Goal: Check status: Check status

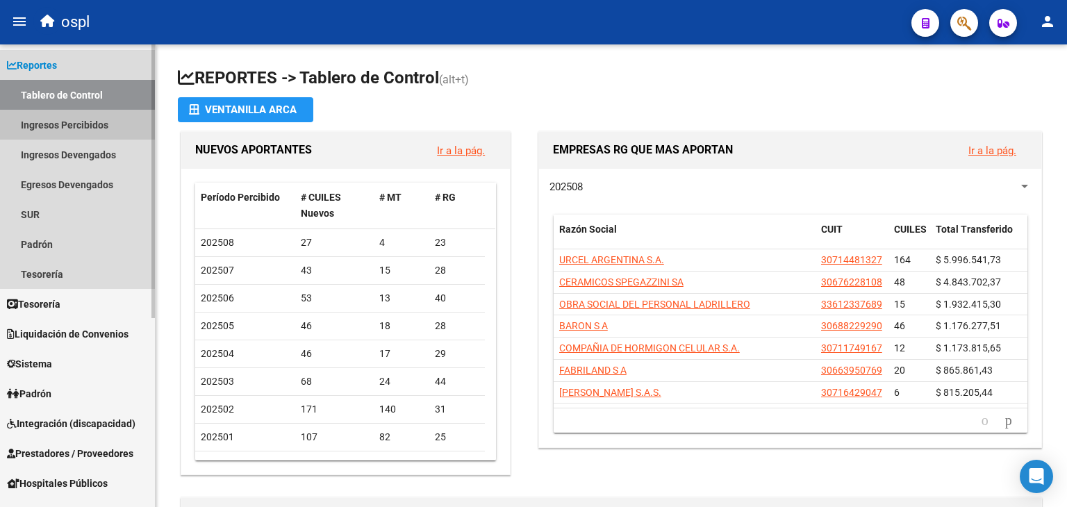
click at [81, 134] on link "Ingresos Percibidos" at bounding box center [77, 125] width 155 height 30
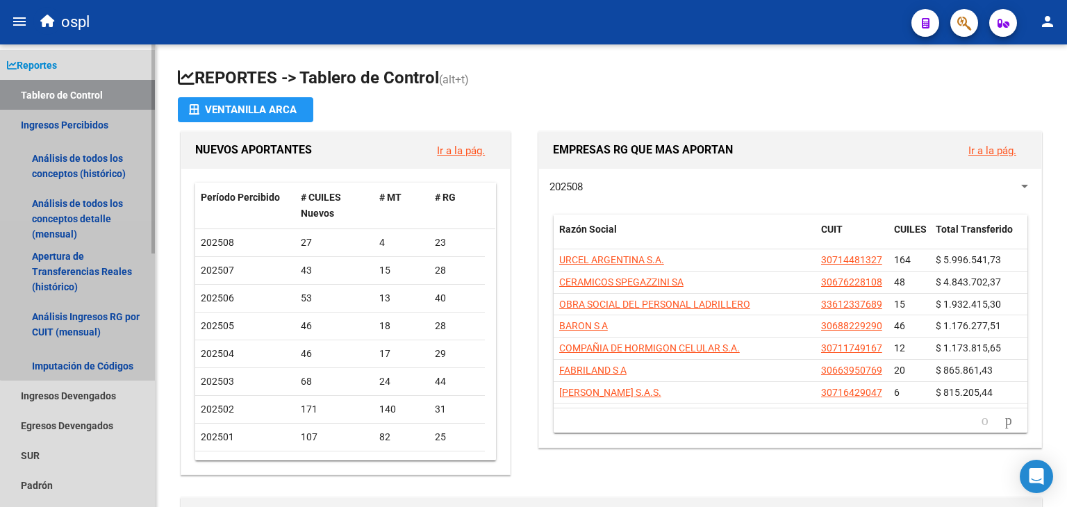
click at [83, 131] on link "Ingresos Percibidos" at bounding box center [77, 125] width 155 height 30
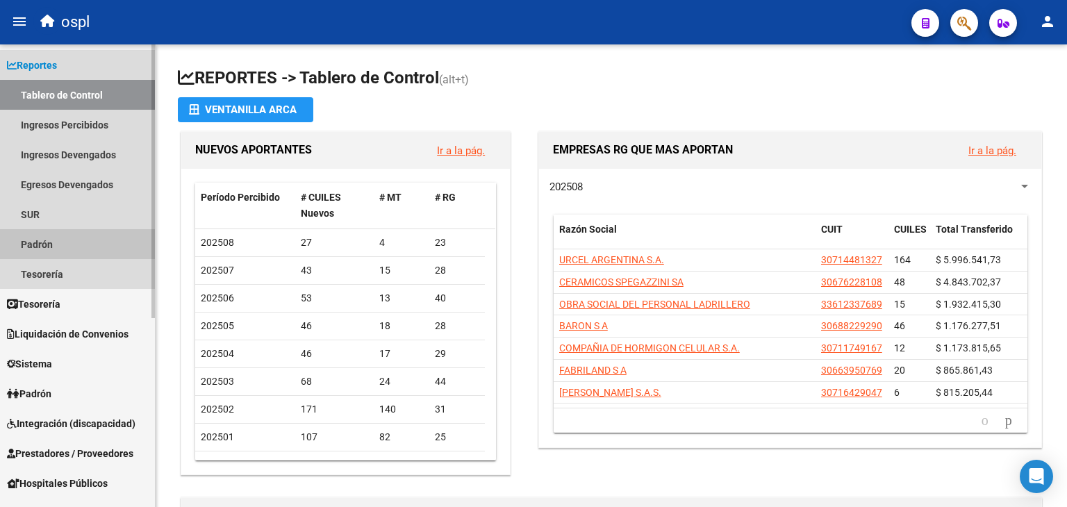
click at [67, 235] on link "Padrón" at bounding box center [77, 244] width 155 height 30
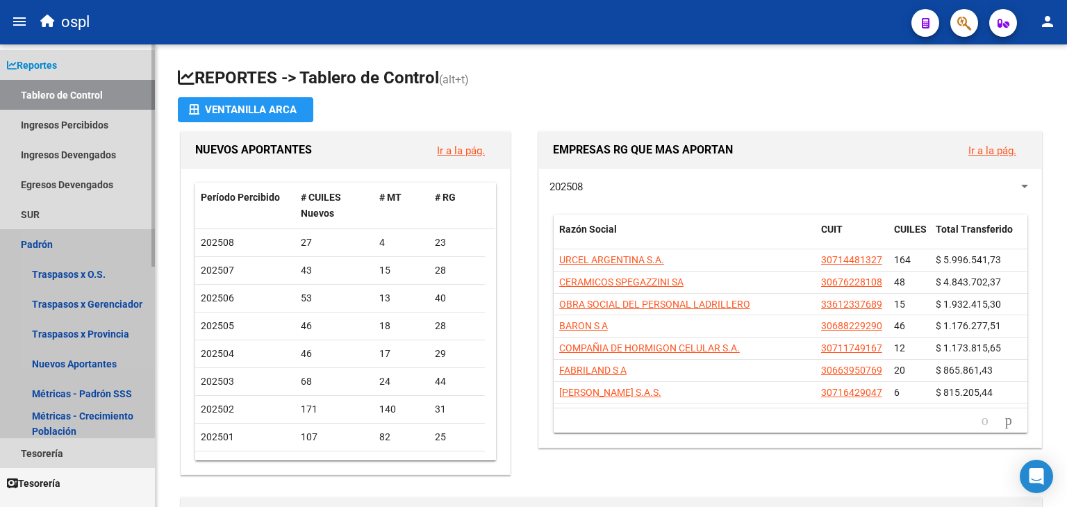
click at [67, 235] on link "Padrón" at bounding box center [77, 244] width 155 height 30
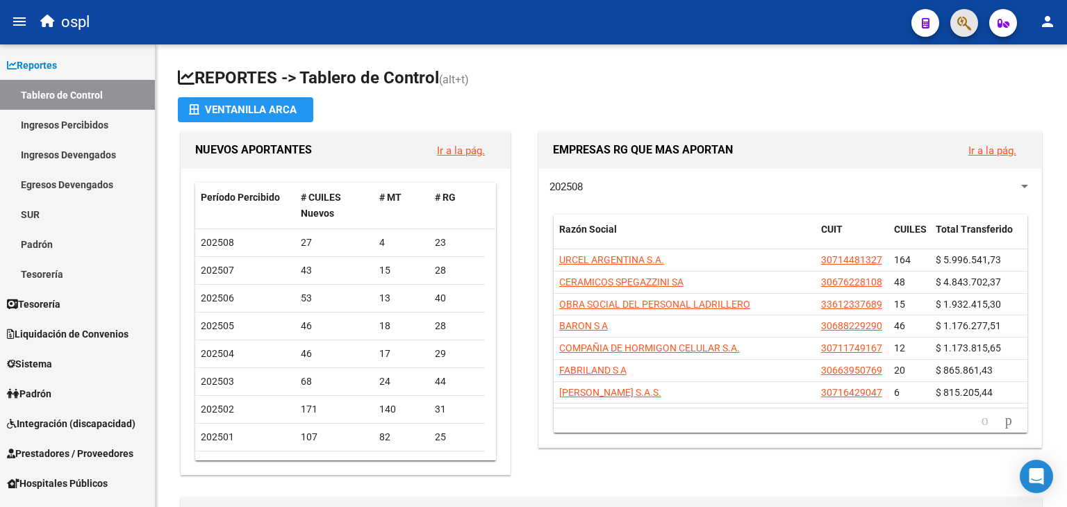
click at [956, 16] on button "button" at bounding box center [965, 23] width 28 height 28
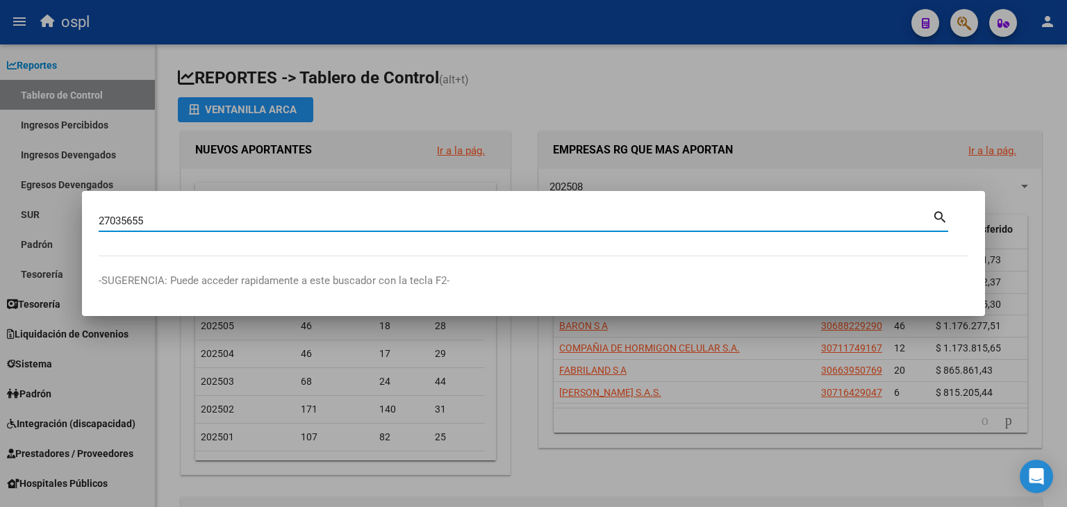
type input "27035655"
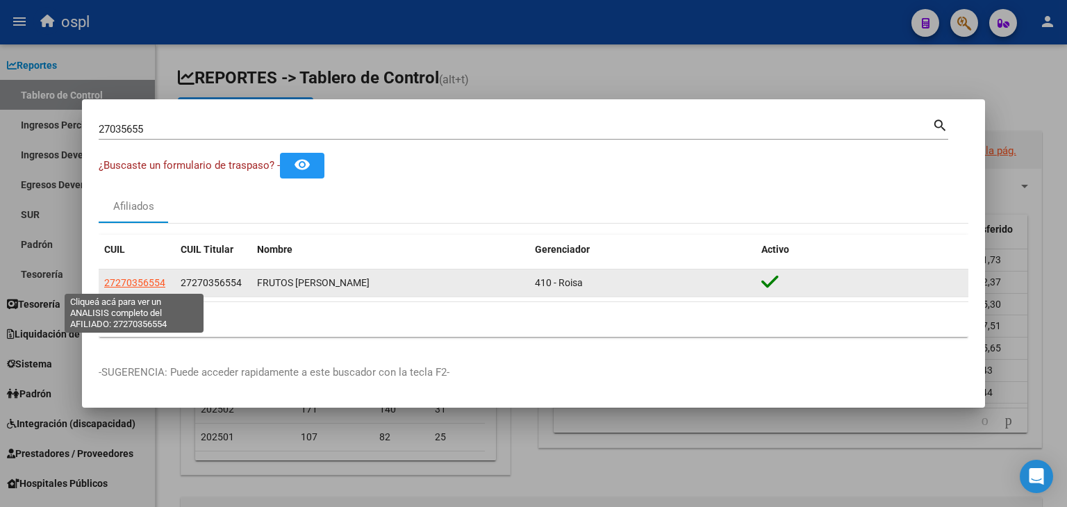
click at [152, 288] on span "27270356554" at bounding box center [134, 282] width 61 height 11
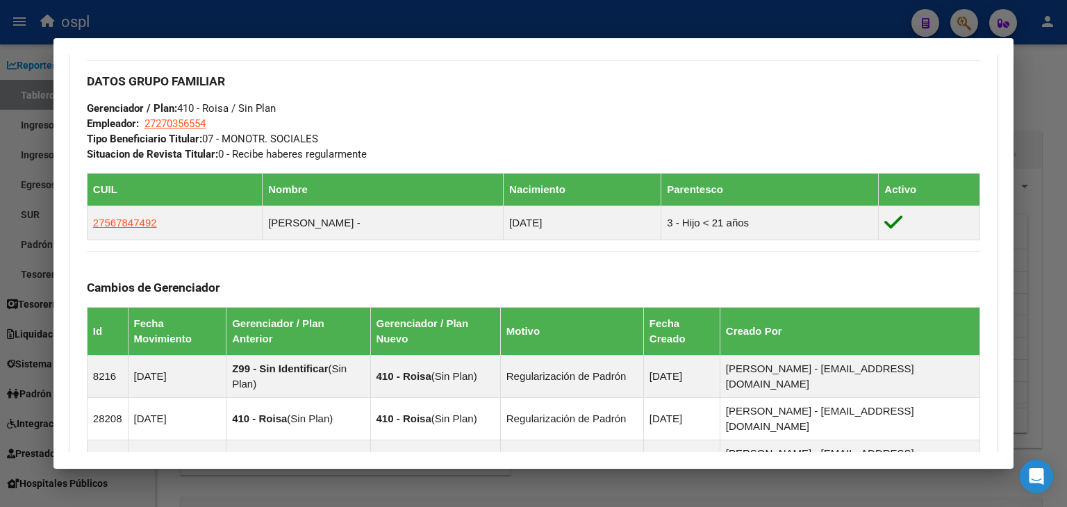
scroll to position [657, 0]
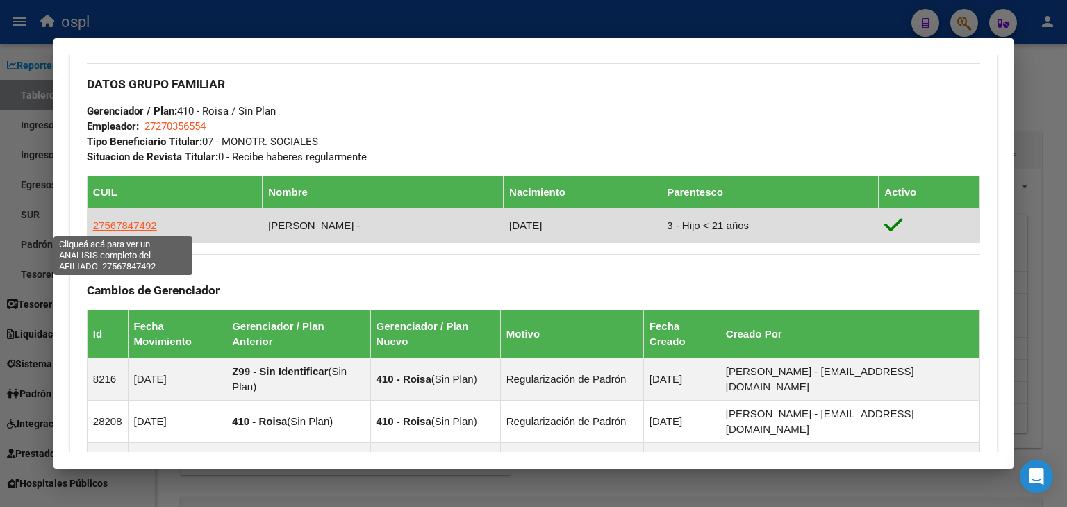
click at [142, 220] on span "27567847492" at bounding box center [125, 226] width 64 height 12
type textarea "27567847492"
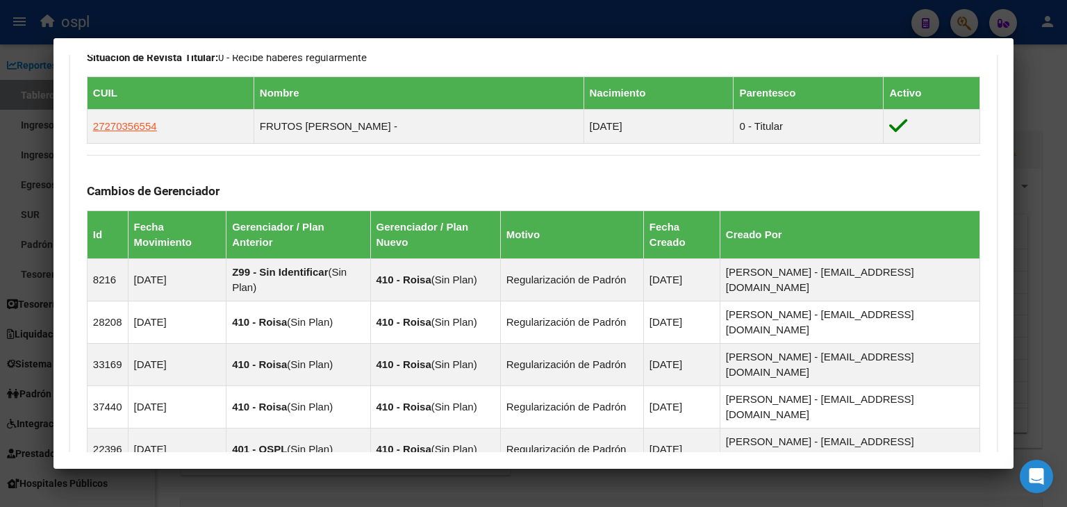
scroll to position [1147, 0]
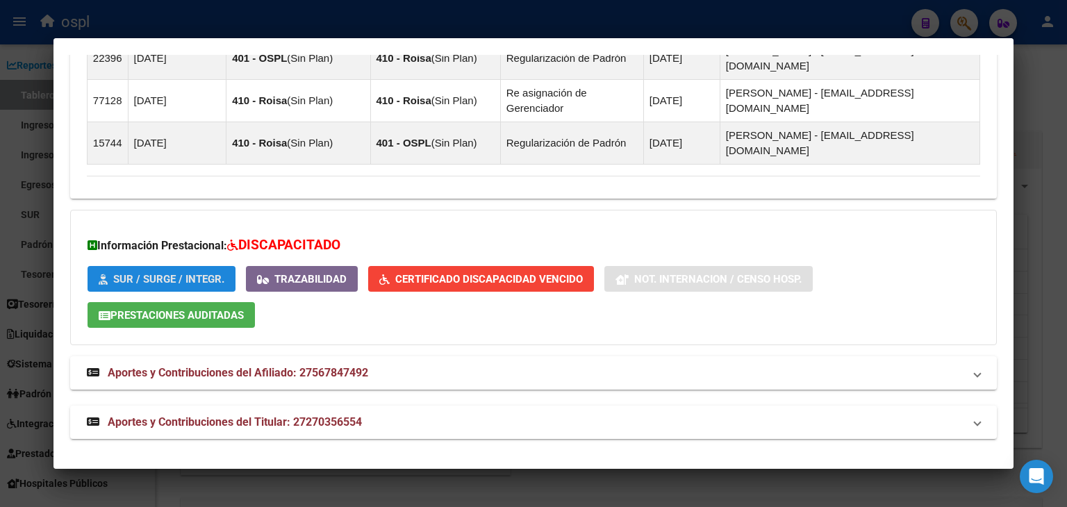
click at [196, 268] on button "SUR / SURGE / INTEGR." at bounding box center [162, 279] width 148 height 26
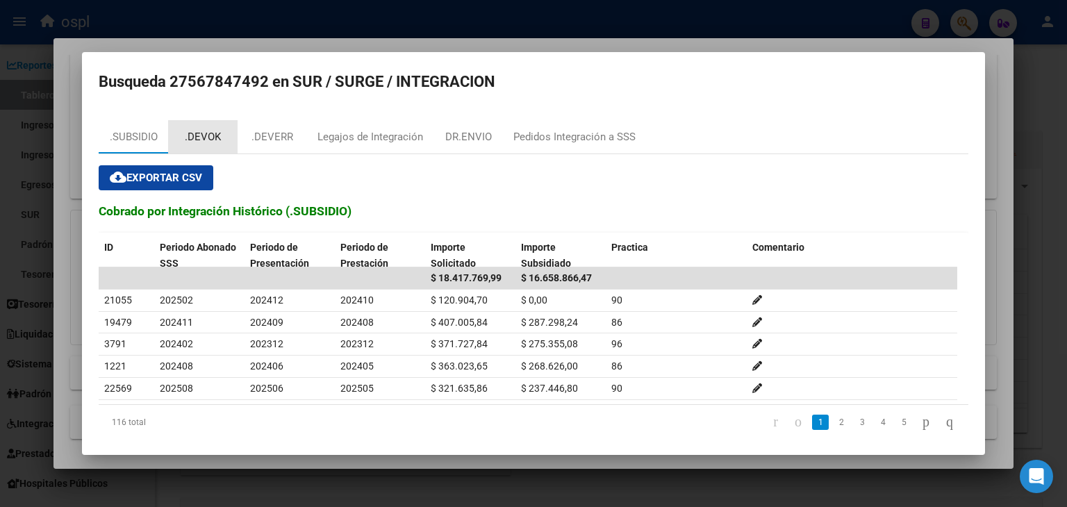
click at [195, 138] on div ".DEVOK" at bounding box center [203, 137] width 36 height 16
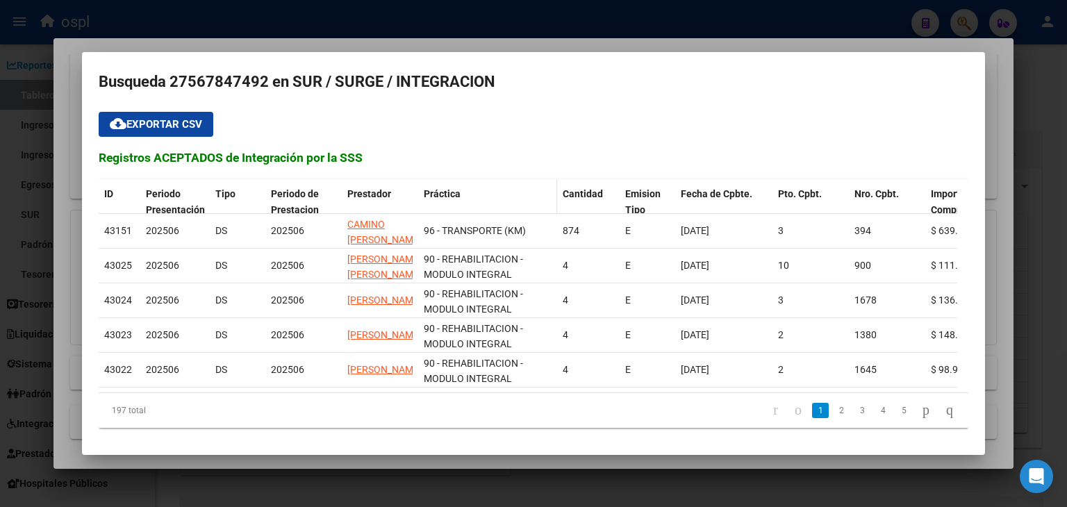
scroll to position [0, 0]
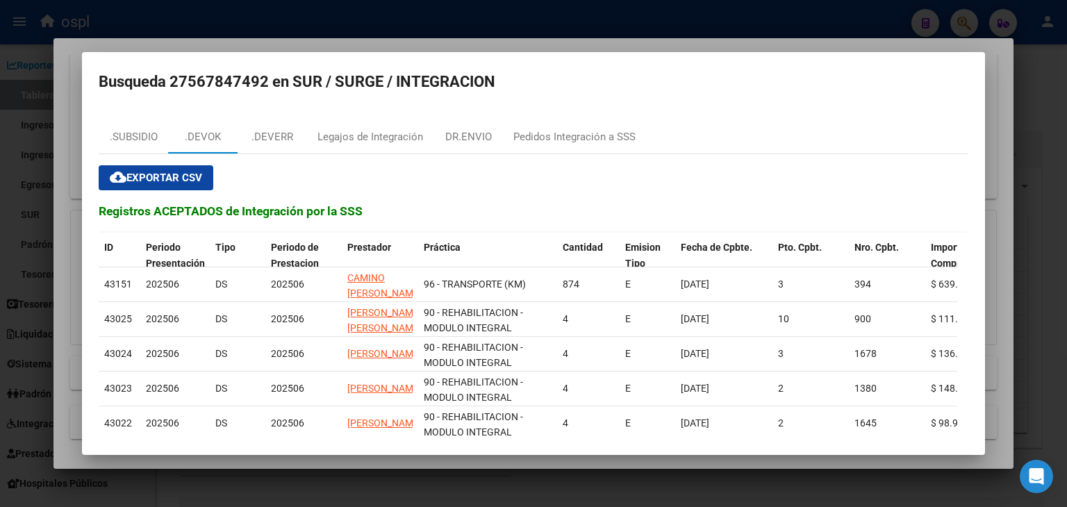
click at [445, 22] on div at bounding box center [533, 253] width 1067 height 507
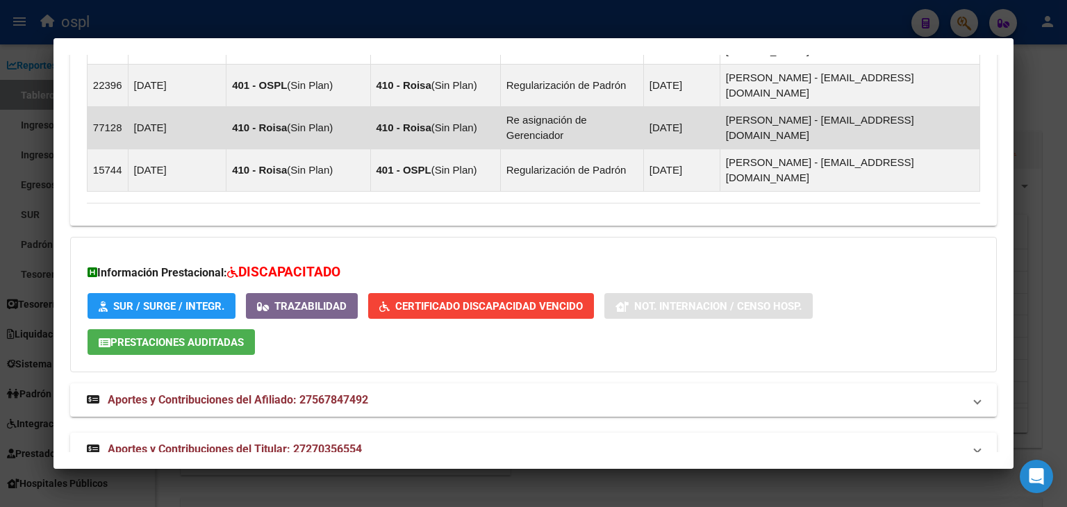
scroll to position [1147, 0]
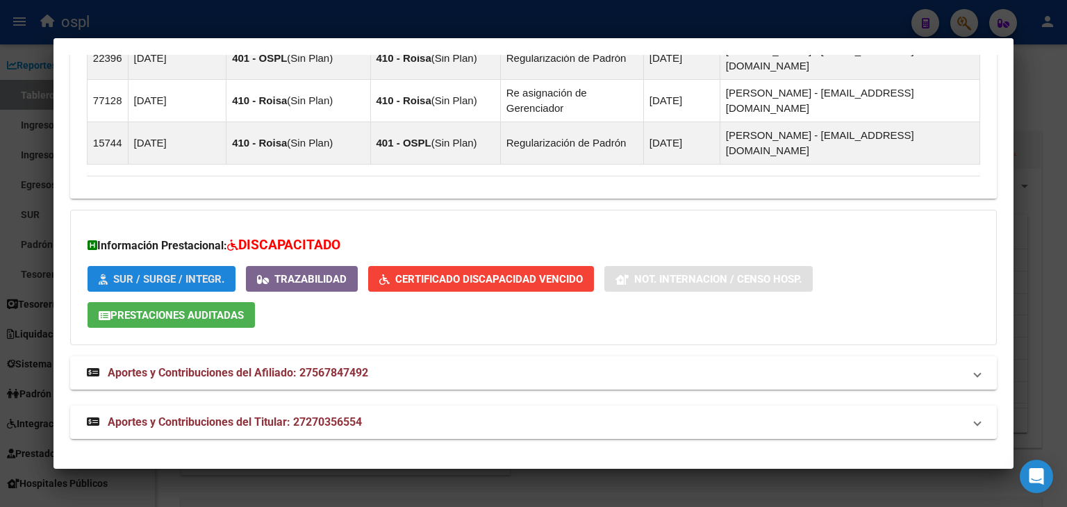
click at [195, 269] on button "SUR / SURGE / INTEGR." at bounding box center [162, 279] width 148 height 26
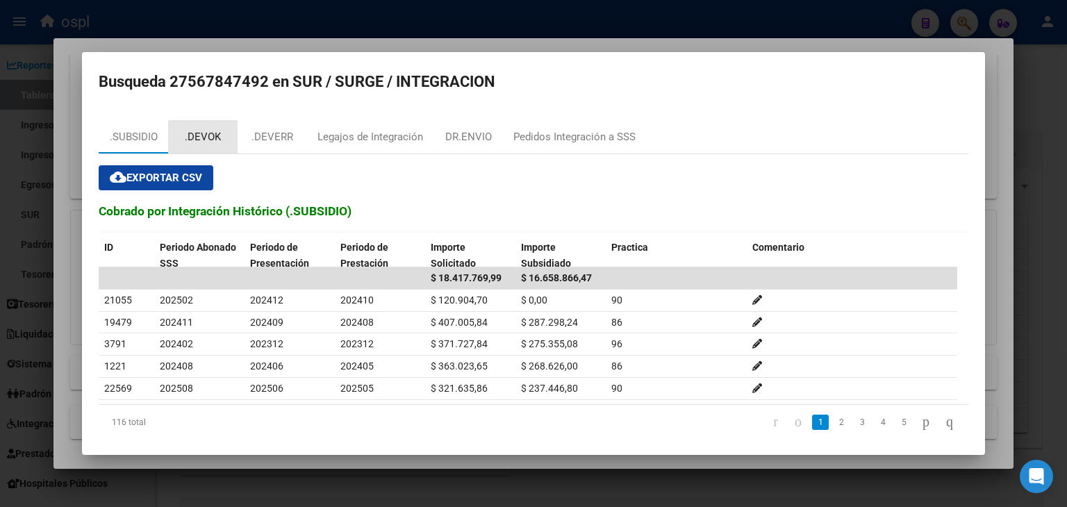
click at [213, 140] on div ".DEVOK" at bounding box center [203, 137] width 36 height 16
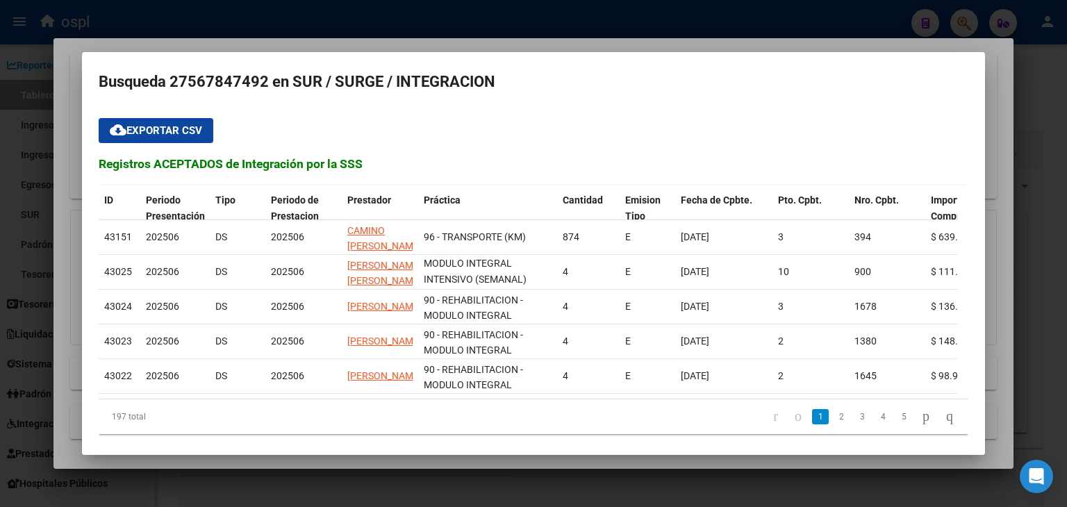
scroll to position [64, 0]
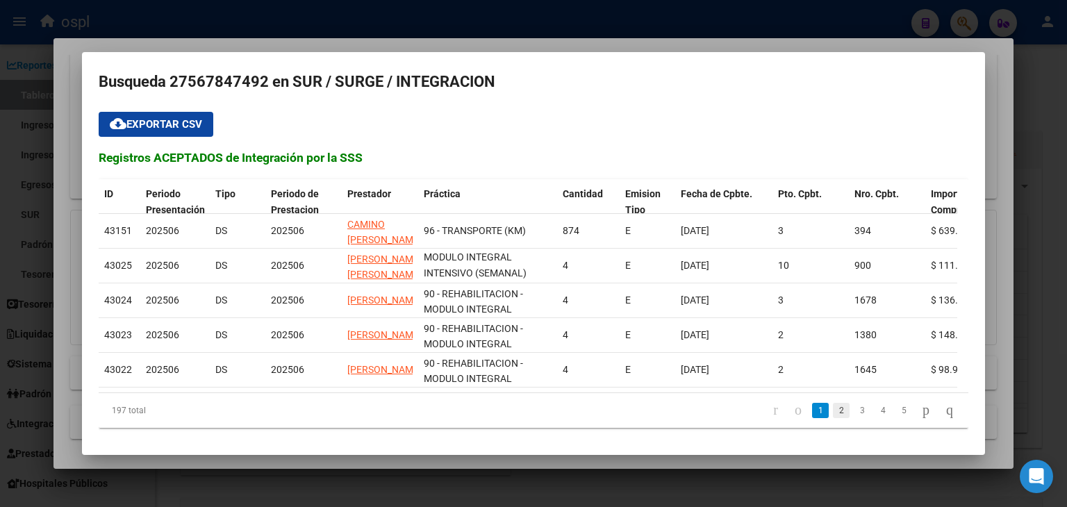
click at [833, 409] on link "2" at bounding box center [841, 410] width 17 height 15
